Goal: Task Accomplishment & Management: Complete application form

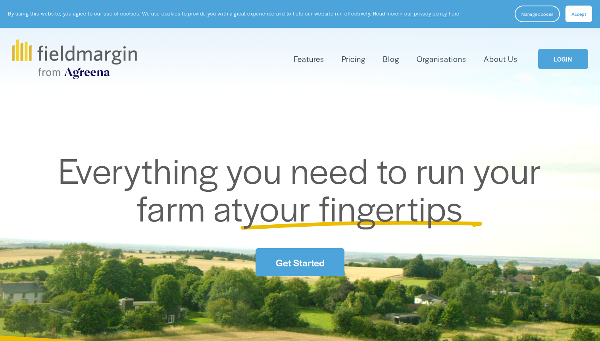
click at [359, 60] on link "Pricing" at bounding box center [354, 58] width 24 height 13
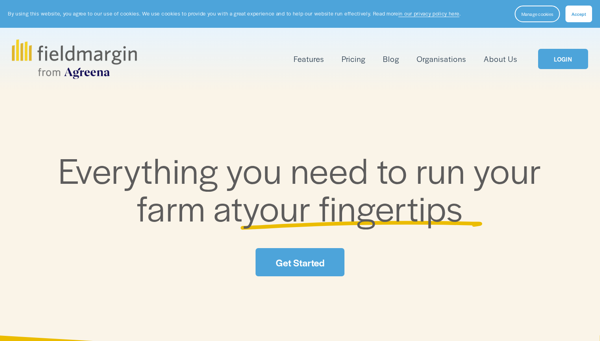
click at [302, 264] on link "Get Started" at bounding box center [299, 262] width 89 height 28
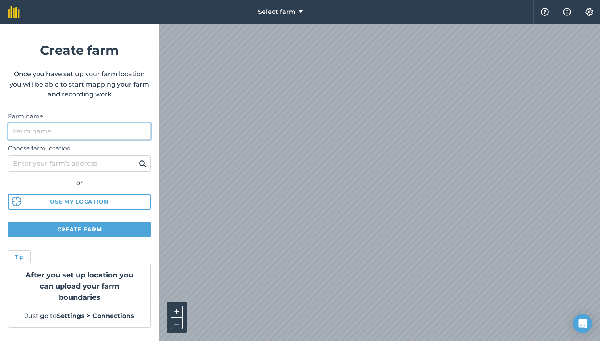
click at [66, 133] on input "Farm name" at bounding box center [79, 131] width 143 height 17
type input "Muvhuti"
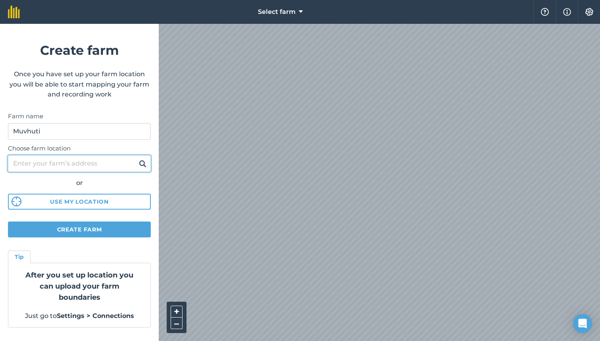
click at [75, 163] on input "Choose farm location" at bounding box center [79, 163] width 143 height 17
click at [74, 198] on button "Use my location" at bounding box center [79, 202] width 143 height 16
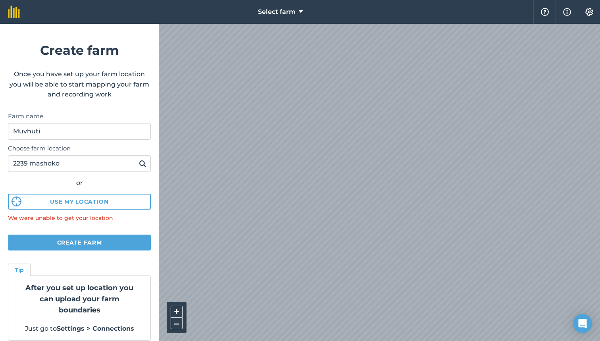
click at [79, 201] on button "Use my location" at bounding box center [79, 202] width 143 height 16
click at [68, 166] on input "2239 mashoko" at bounding box center [79, 163] width 143 height 17
drag, startPoint x: 68, startPoint y: 166, endPoint x: 63, endPoint y: 246, distance: 80.2
click at [63, 246] on button "Create farm" at bounding box center [79, 242] width 143 height 16
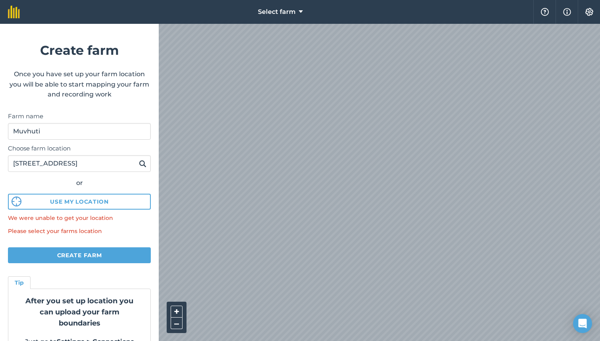
click at [81, 258] on button "Create farm" at bounding box center [79, 255] width 143 height 16
click at [79, 255] on button "Create farm" at bounding box center [79, 255] width 143 height 16
click at [122, 167] on input "2239 mashoko close, new Marlborough Harare" at bounding box center [79, 163] width 143 height 17
drag, startPoint x: 122, startPoint y: 167, endPoint x: 142, endPoint y: 164, distance: 20.9
click at [142, 164] on img at bounding box center [143, 164] width 8 height 10
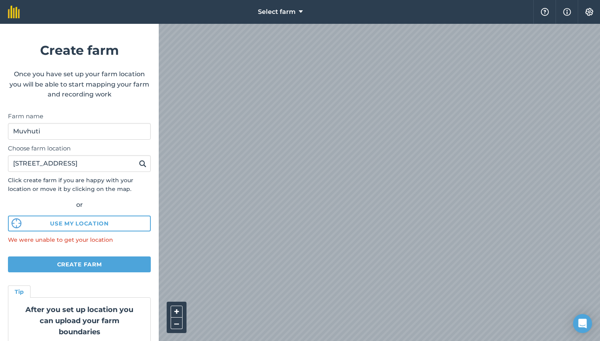
click at [80, 221] on button "Use my location" at bounding box center [79, 223] width 143 height 16
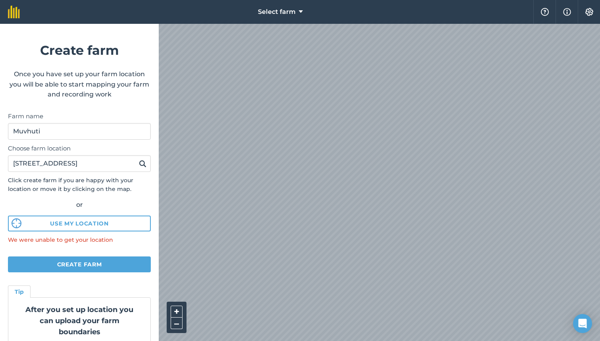
click at [142, 162] on img at bounding box center [143, 164] width 8 height 10
click at [117, 160] on input "2239 mashoko close, new Marlborough Harare" at bounding box center [79, 163] width 143 height 17
click at [195, 24] on div "Select farm Help Info Settings Create farm Once you have set up your farm locat…" at bounding box center [300, 12] width 600 height 24
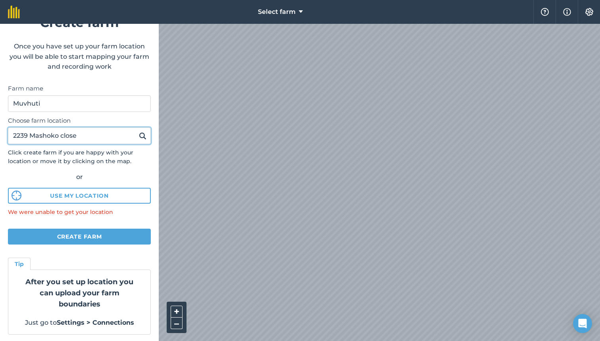
scroll to position [27, 0]
type input "2239 Mashoko close"
click at [84, 237] on button "Create farm" at bounding box center [79, 237] width 143 height 16
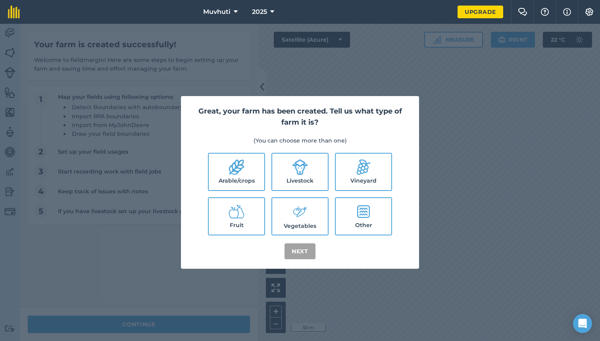
click at [303, 211] on icon at bounding box center [300, 211] width 16 height 17
checkbox input "true"
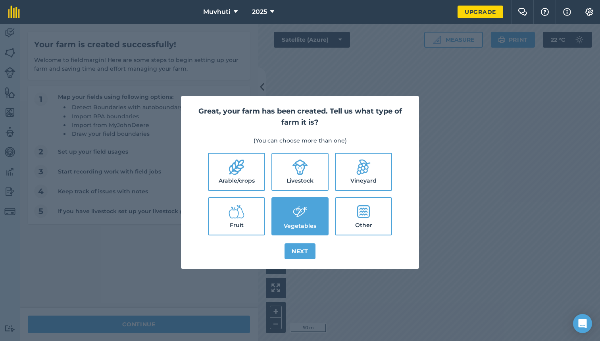
click at [370, 173] on icon at bounding box center [363, 167] width 16 height 16
click at [380, 169] on label "Vineyard" at bounding box center [364, 172] width 56 height 36
checkbox input "false"
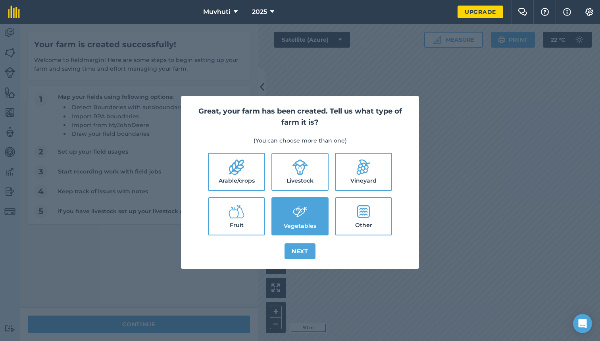
click at [291, 174] on label "Livestock" at bounding box center [300, 172] width 56 height 36
checkbox input "true"
click at [299, 255] on button "Next" at bounding box center [299, 251] width 31 height 16
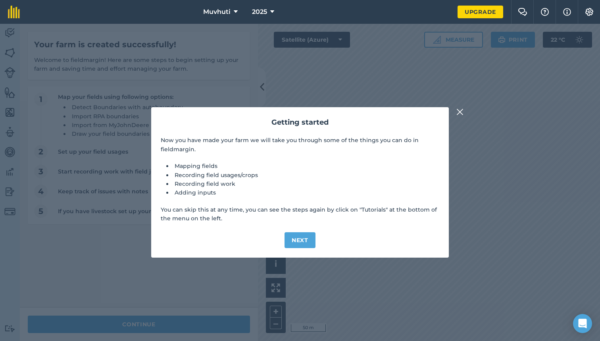
click at [301, 242] on button "Next" at bounding box center [299, 240] width 31 height 16
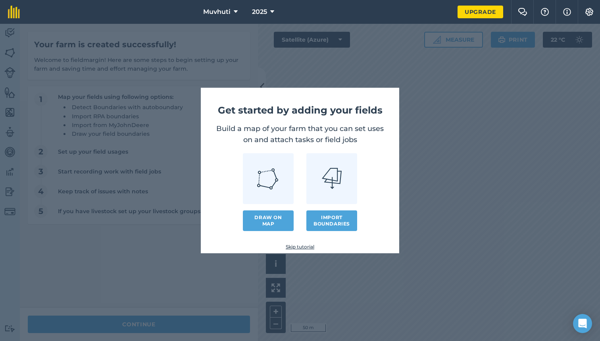
click at [277, 219] on link "Draw on map" at bounding box center [268, 220] width 51 height 21
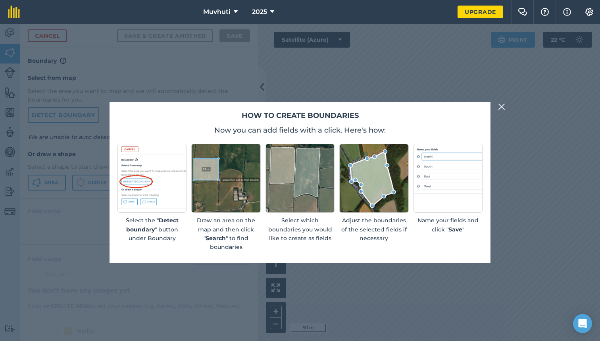
click at [501, 107] on img at bounding box center [501, 107] width 7 height 10
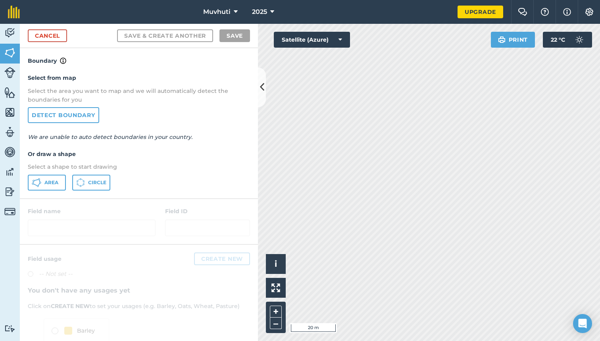
click at [59, 180] on button "Area" at bounding box center [47, 183] width 38 height 16
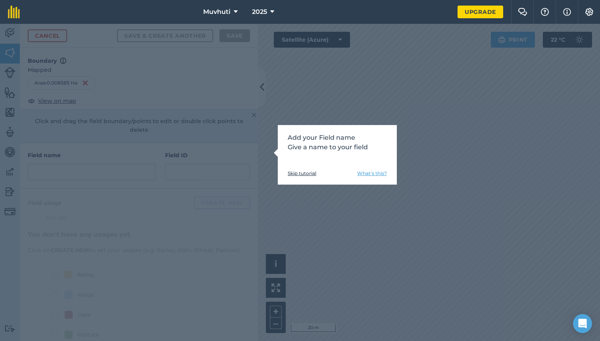
click at [333, 202] on div "Add your Field name Give a name to your field Skip tutorial What's this?" at bounding box center [300, 182] width 600 height 317
click at [309, 175] on link "Skip tutorial" at bounding box center [302, 173] width 29 height 6
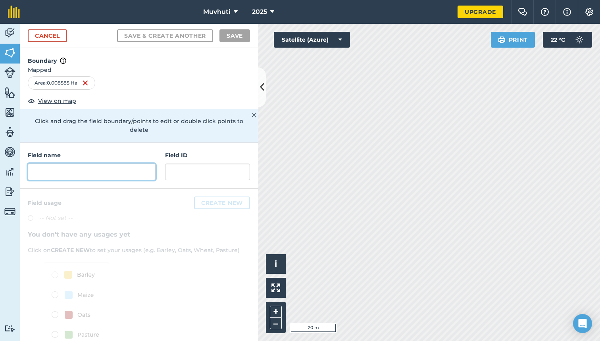
click at [111, 170] on input "text" at bounding box center [92, 171] width 128 height 17
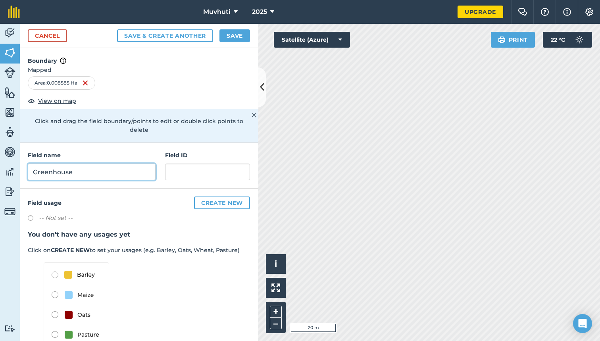
type input "Greenhouse"
click at [232, 196] on button "Create new" at bounding box center [222, 202] width 56 height 13
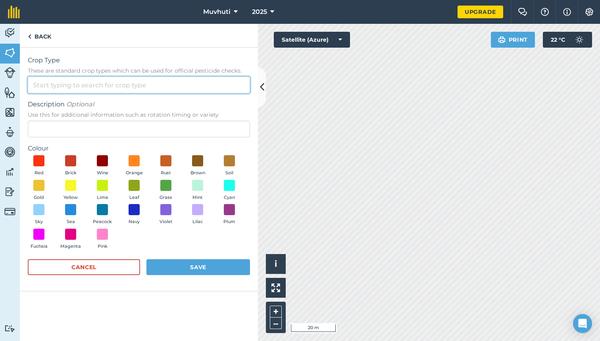
click at [100, 89] on input "Crop Type These are standard crop types which can be used for official pesticid…" at bounding box center [139, 85] width 222 height 17
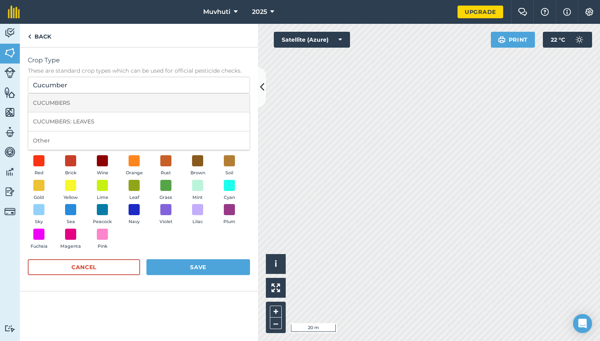
click at [75, 105] on li "CUCUMBERS" at bounding box center [138, 103] width 221 height 19
type input "CUCUMBERS"
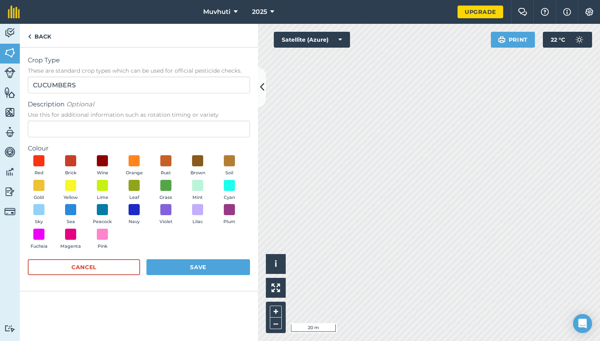
click at [178, 268] on button "Save" at bounding box center [198, 267] width 104 height 16
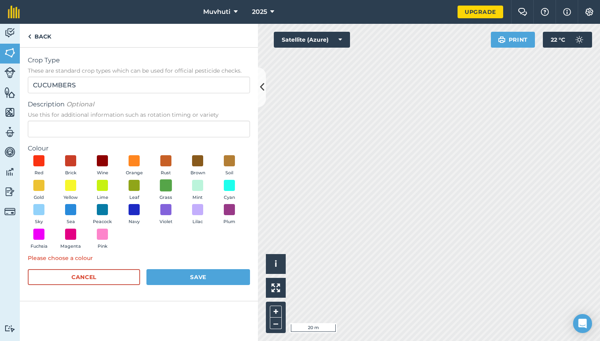
click at [167, 184] on span at bounding box center [166, 185] width 12 height 12
click at [201, 274] on button "Save" at bounding box center [198, 277] width 104 height 16
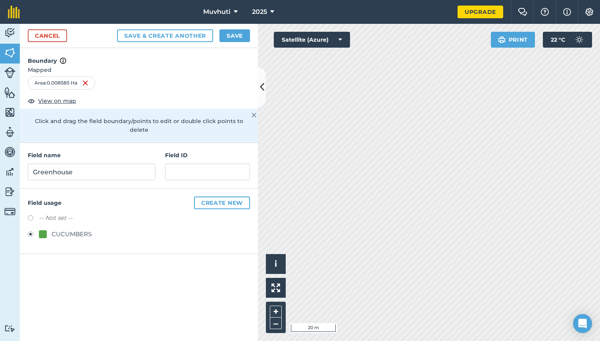
click at [233, 33] on button "Save" at bounding box center [234, 35] width 31 height 13
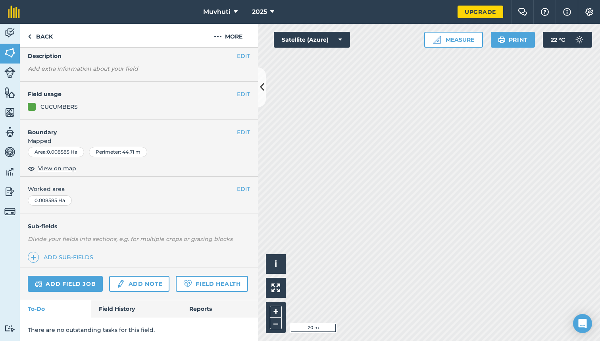
scroll to position [31, 0]
click at [204, 284] on link "Field Health" at bounding box center [212, 284] width 72 height 16
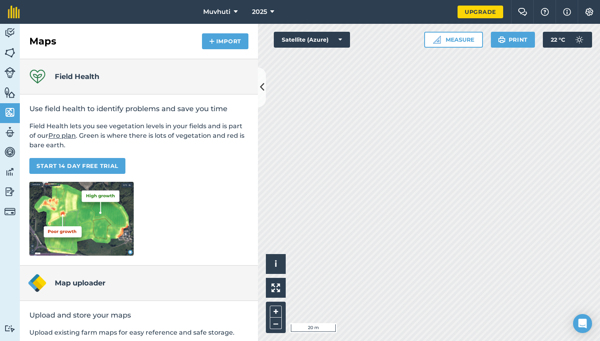
click at [95, 165] on link "START 14 DAY FREE TRIAL" at bounding box center [77, 166] width 96 height 16
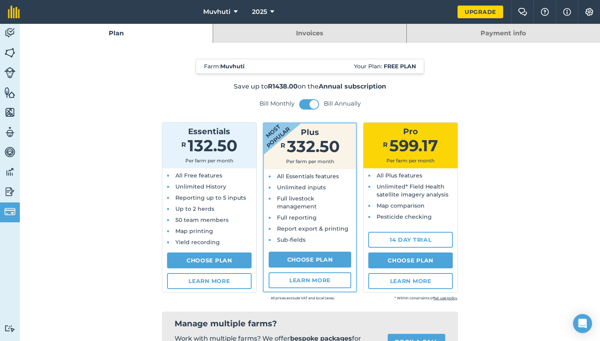
click at [413, 240] on link "14 day trial" at bounding box center [410, 240] width 84 height 16
select select "ZW"
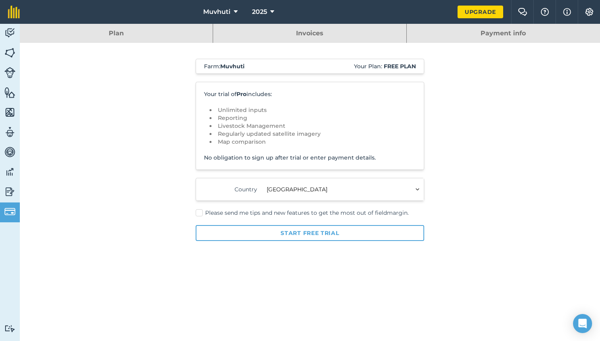
click at [288, 237] on button "Start free trial" at bounding box center [310, 233] width 228 height 16
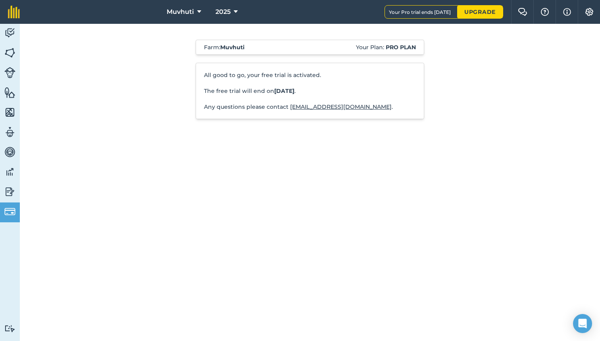
click at [8, 192] on img at bounding box center [9, 192] width 11 height 12
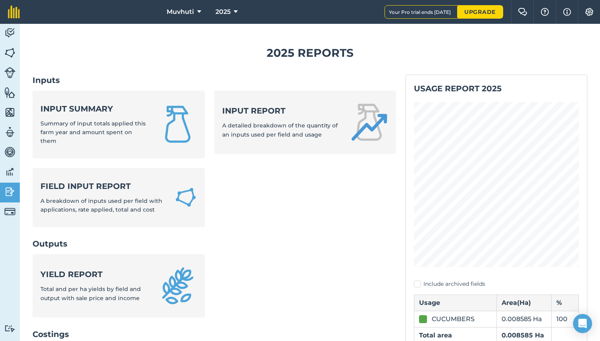
click at [12, 170] on img at bounding box center [9, 172] width 11 height 12
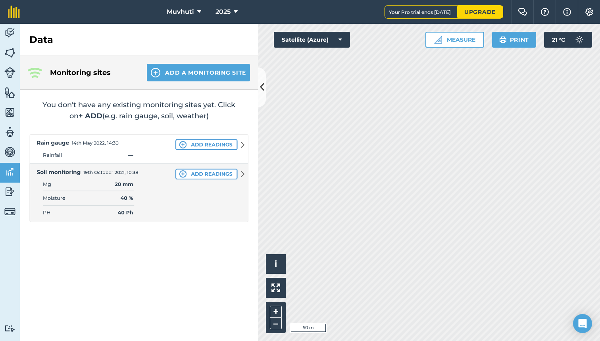
click at [8, 152] on img at bounding box center [9, 152] width 11 height 12
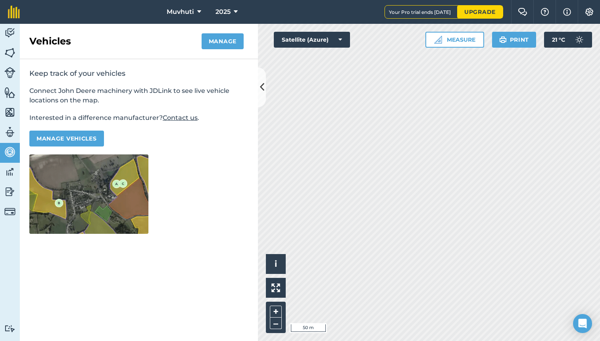
click at [9, 134] on img at bounding box center [9, 132] width 11 height 12
select select "MEMBER"
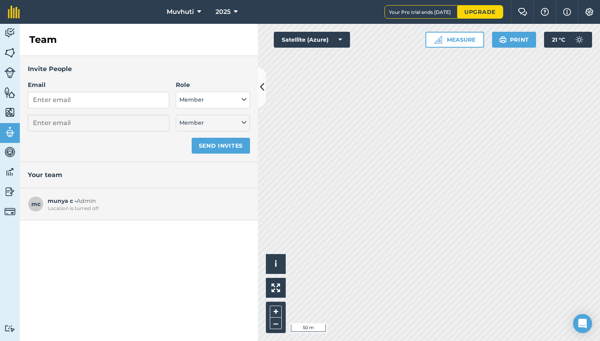
click at [14, 112] on img at bounding box center [9, 112] width 11 height 12
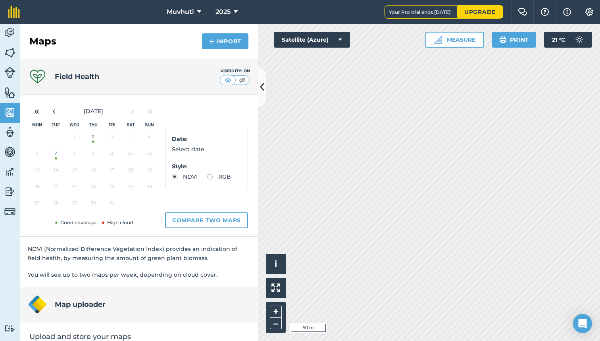
click at [93, 140] on button "2" at bounding box center [93, 138] width 19 height 17
click at [56, 154] on button "7" at bounding box center [55, 155] width 19 height 17
click at [459, 40] on button "Measure" at bounding box center [454, 40] width 59 height 16
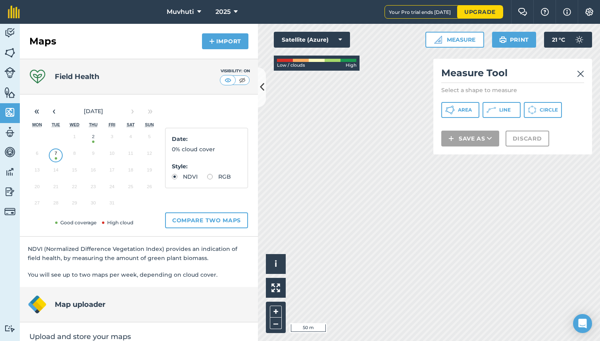
click at [11, 94] on img at bounding box center [9, 92] width 11 height 12
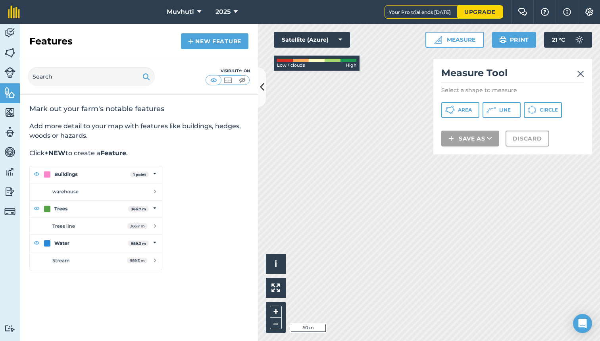
click at [12, 72] on img at bounding box center [9, 72] width 11 height 11
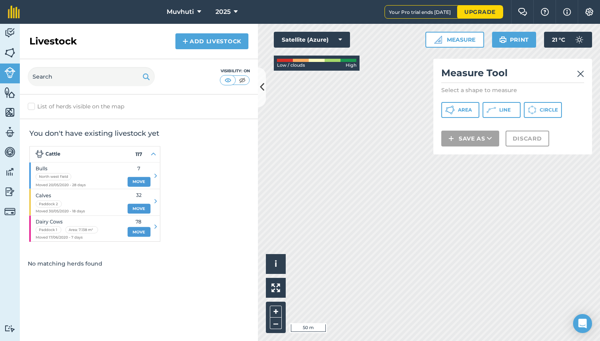
click at [9, 56] on img at bounding box center [9, 53] width 11 height 12
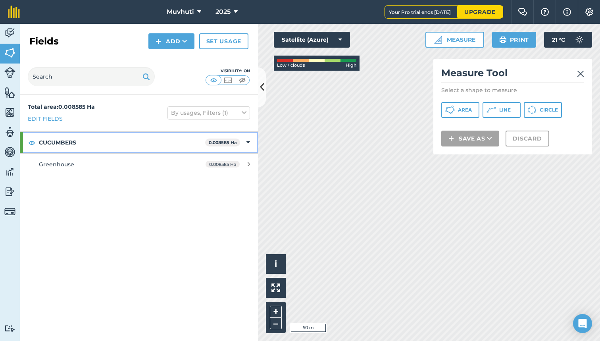
click at [64, 142] on strong "CUCUMBERS" at bounding box center [122, 142] width 166 height 21
click at [71, 142] on strong "CUCUMBERS" at bounding box center [123, 142] width 168 height 21
click at [246, 162] on div "0.008585 Ha" at bounding box center [228, 164] width 60 height 6
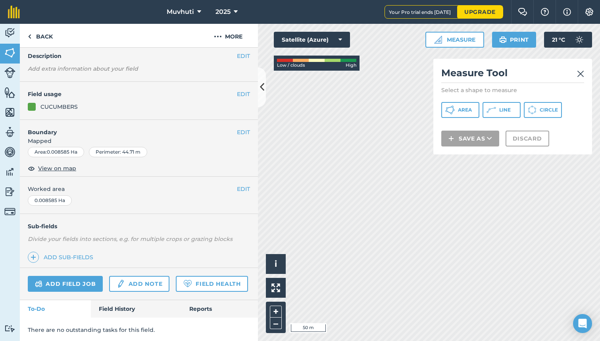
scroll to position [31, 0]
click at [69, 284] on link "Add field job" at bounding box center [65, 284] width 75 height 16
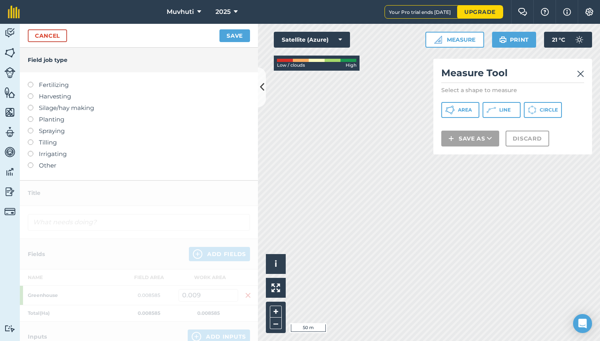
click at [31, 82] on label at bounding box center [33, 82] width 11 height 0
type input "Fertilizing"
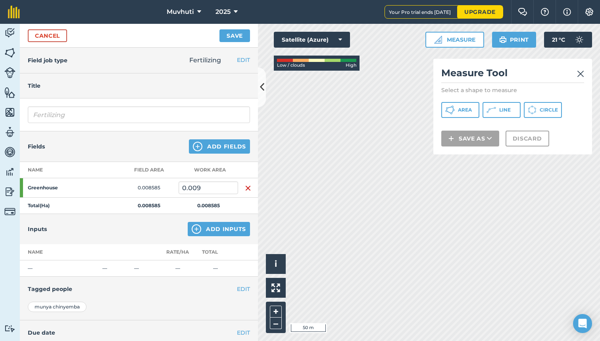
click at [9, 33] on img at bounding box center [9, 33] width 11 height 12
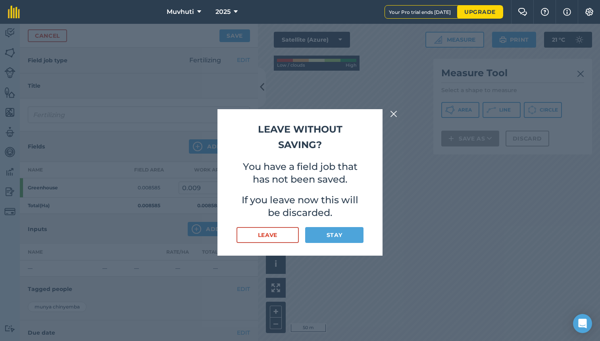
click at [278, 239] on button "Leave" at bounding box center [267, 235] width 62 height 16
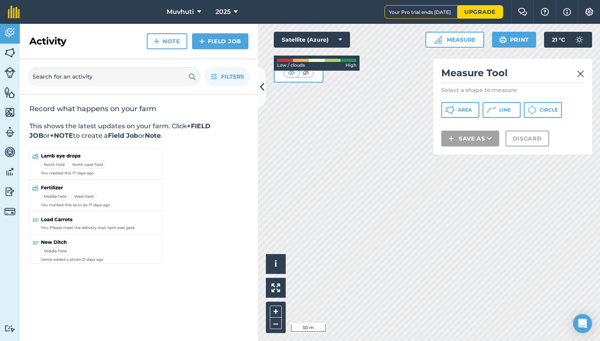
click at [13, 55] on img at bounding box center [9, 53] width 11 height 12
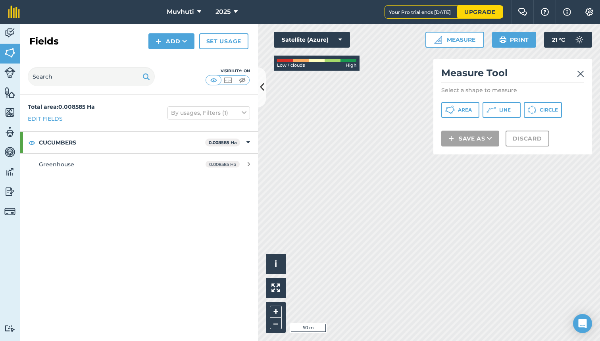
click at [12, 75] on img at bounding box center [9, 72] width 11 height 11
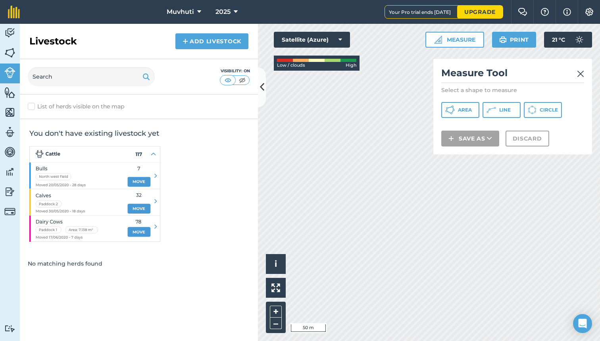
click at [9, 96] on img at bounding box center [9, 92] width 11 height 12
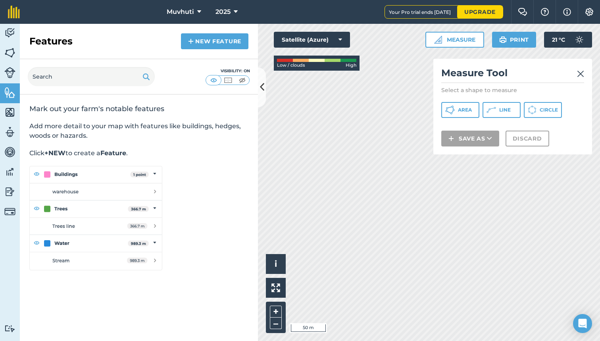
click at [13, 117] on img at bounding box center [9, 112] width 11 height 12
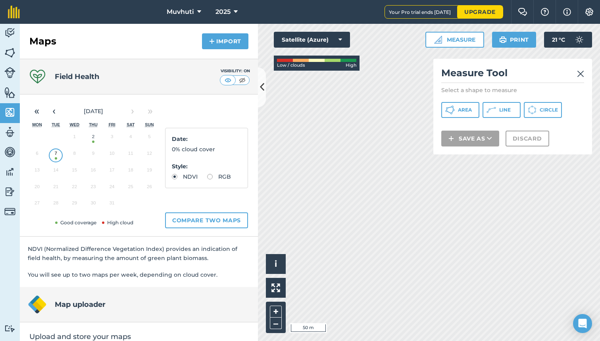
click at [14, 133] on img at bounding box center [9, 132] width 11 height 12
select select "MEMBER"
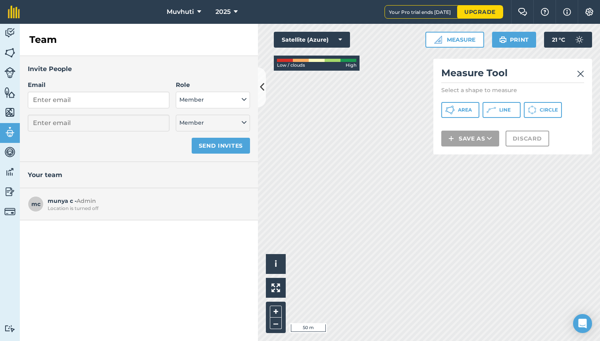
click at [12, 154] on img at bounding box center [9, 152] width 11 height 12
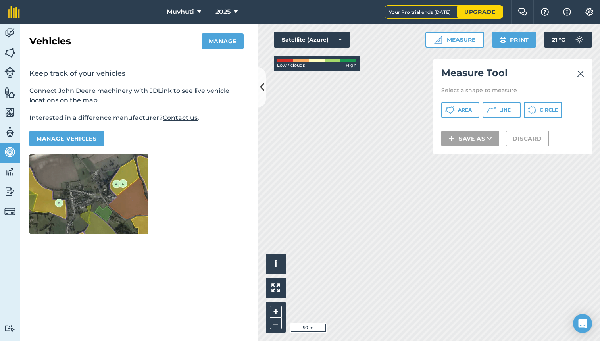
click at [12, 174] on img at bounding box center [9, 172] width 11 height 12
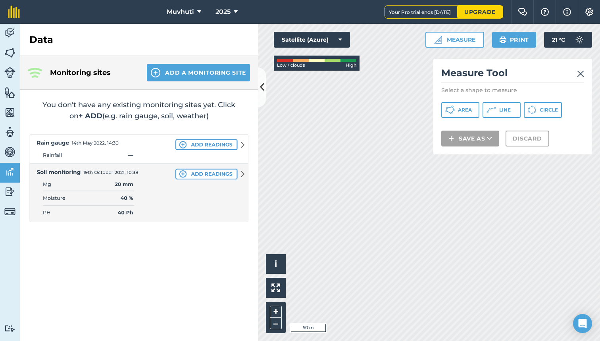
click at [12, 198] on link "Reporting" at bounding box center [10, 192] width 20 height 20
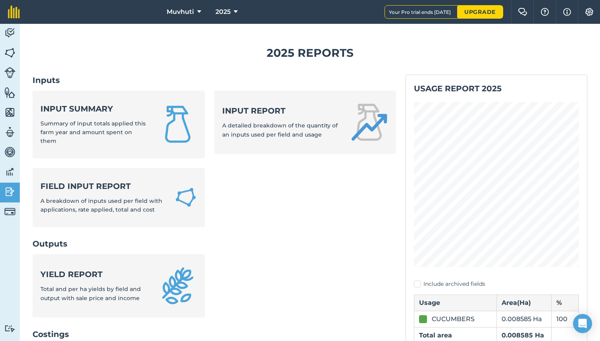
click at [10, 213] on img at bounding box center [9, 211] width 11 height 11
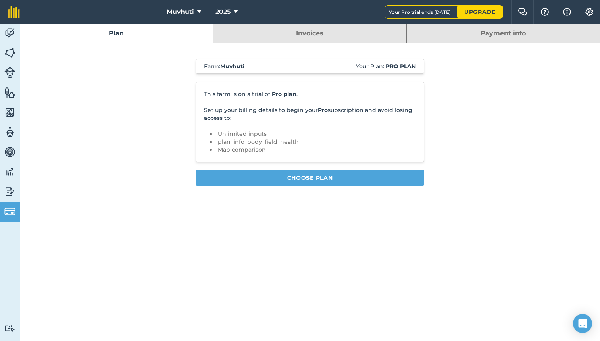
click at [10, 25] on link "Activity" at bounding box center [10, 34] width 20 height 20
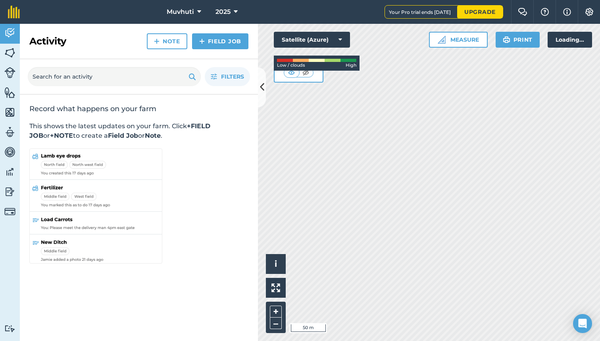
click at [15, 14] on img at bounding box center [14, 12] width 12 height 13
click at [234, 13] on icon at bounding box center [236, 12] width 4 height 10
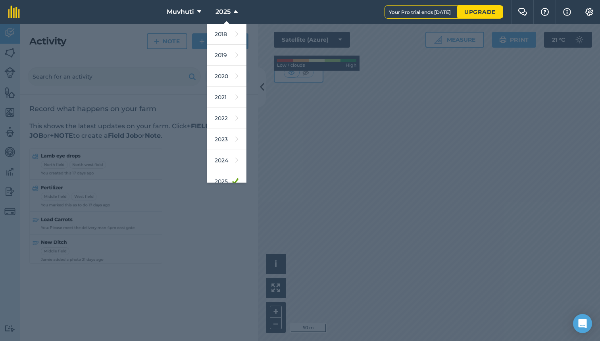
click at [192, 13] on button "Muvhuti" at bounding box center [183, 12] width 41 height 24
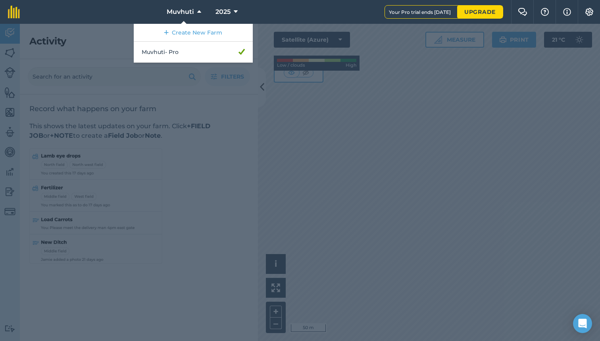
click at [587, 12] on img at bounding box center [589, 12] width 10 height 8
